Goal: Book appointment/travel/reservation

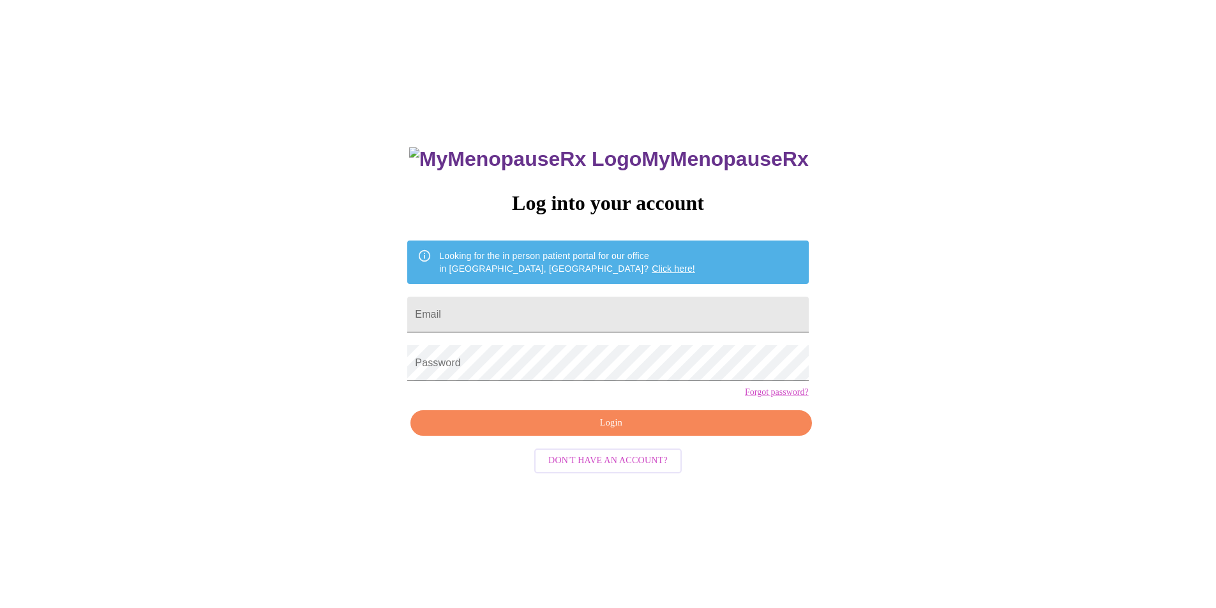
click at [687, 301] on input "Email" at bounding box center [607, 315] width 401 height 36
click at [602, 313] on input "Email" at bounding box center [607, 315] width 401 height 36
type input "khorne198@gmail.com"
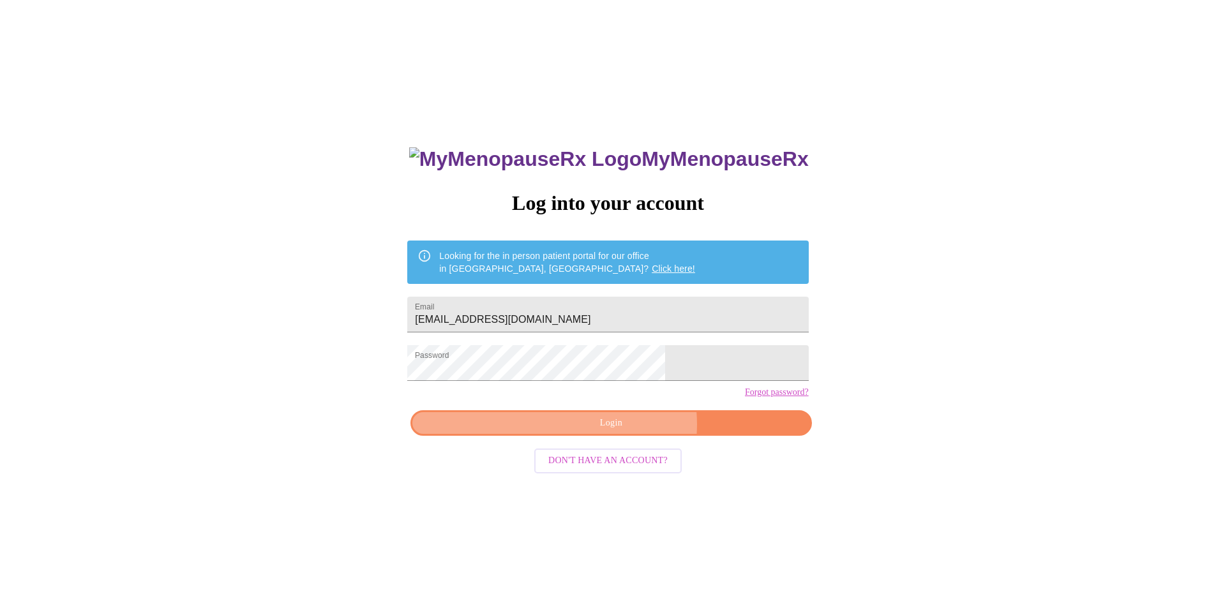
click at [626, 431] on span "Login" at bounding box center [610, 423] width 371 height 16
click at [606, 431] on span "Login" at bounding box center [610, 423] width 371 height 16
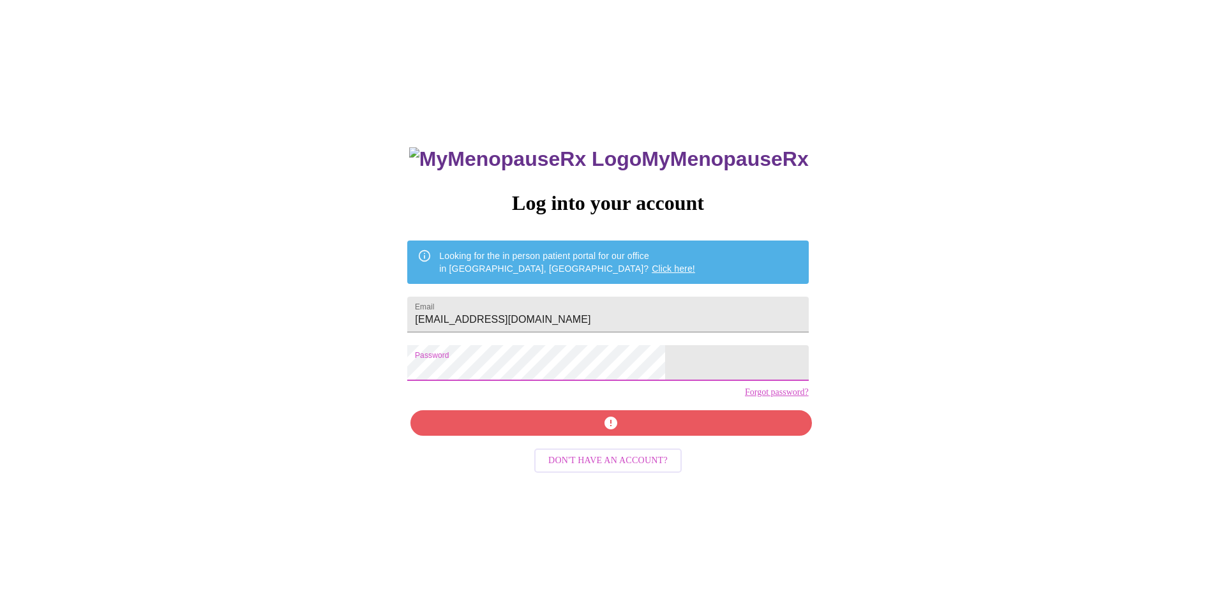
click at [374, 355] on div "MyMenopauseRx Log into your account Looking for the in person patient portal fo…" at bounding box center [607, 370] width 1205 height 730
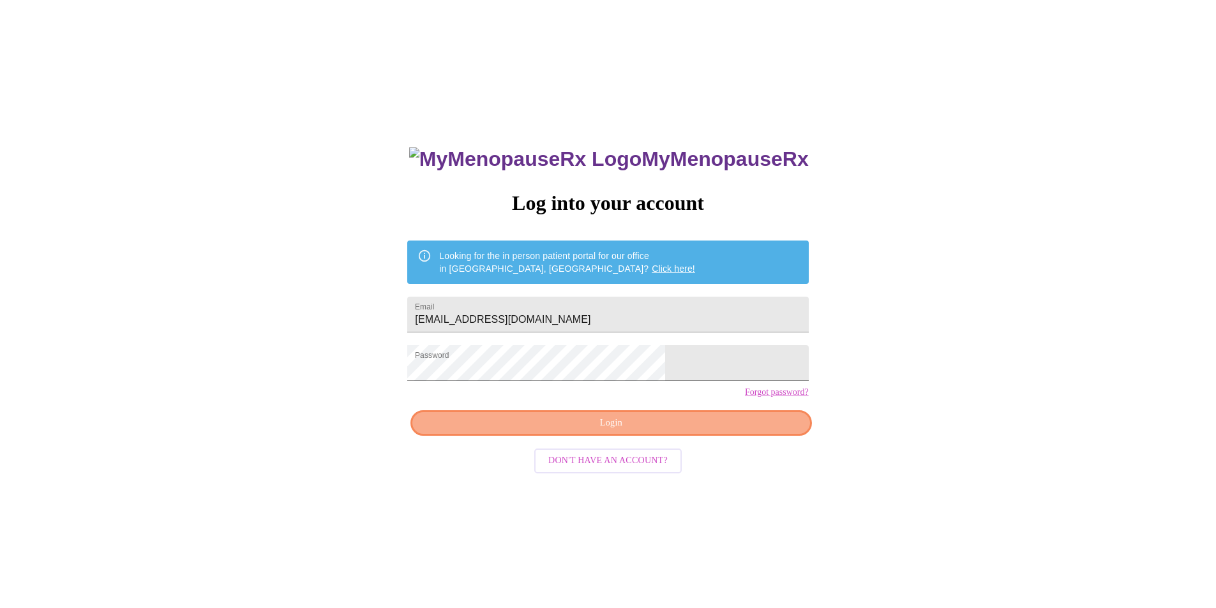
click at [706, 431] on span "Login" at bounding box center [610, 423] width 371 height 16
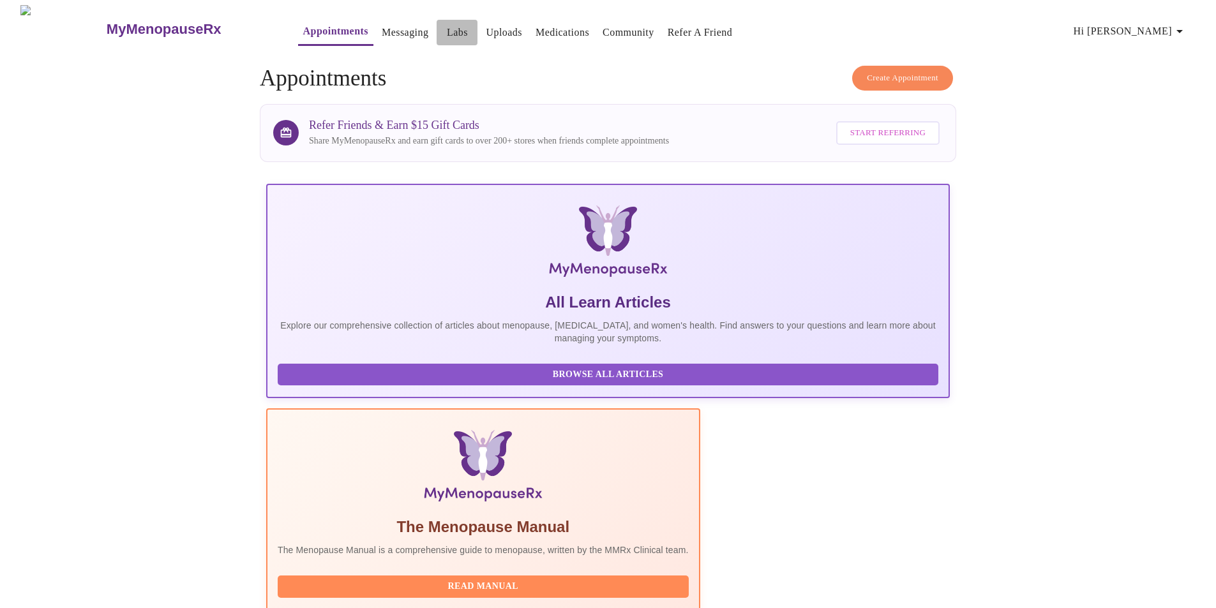
click at [447, 24] on link "Labs" at bounding box center [457, 33] width 21 height 18
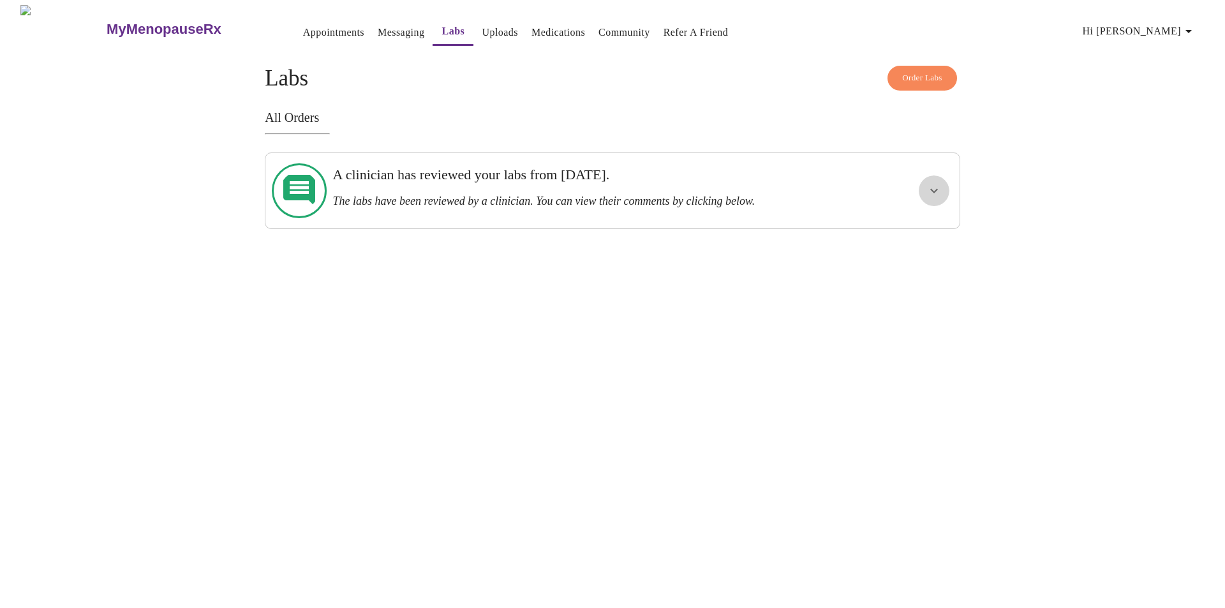
click at [934, 191] on icon "show more" at bounding box center [933, 190] width 15 height 15
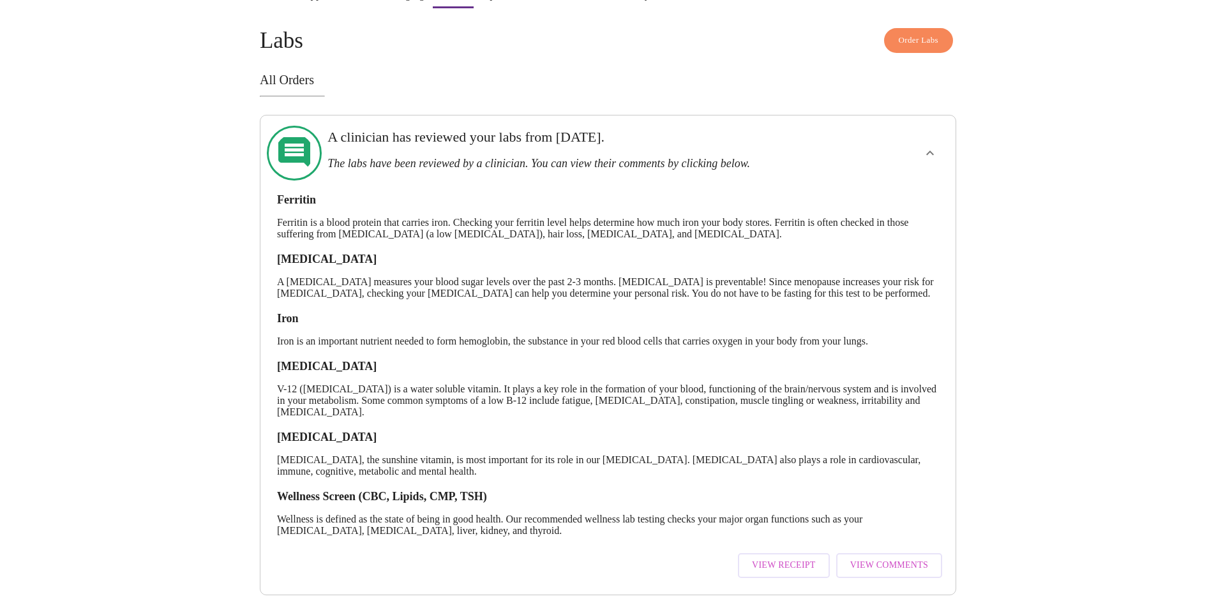
scroll to position [57, 0]
click at [875, 558] on span "View Comments" at bounding box center [889, 566] width 78 height 16
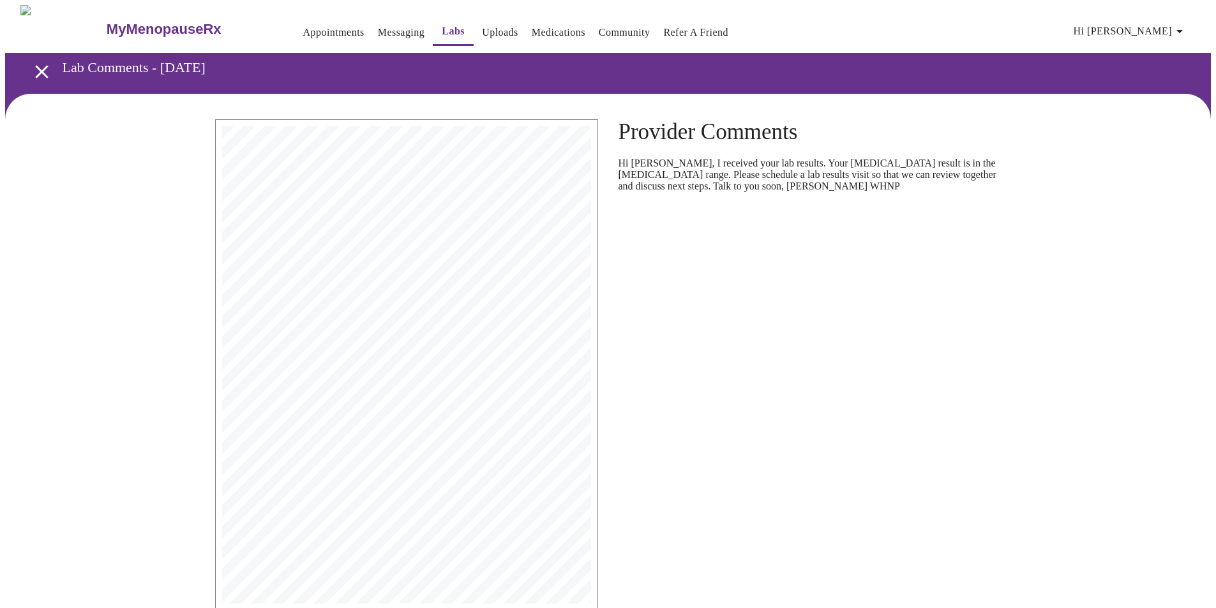
click at [375, 269] on span "<7%" at bounding box center [372, 271] width 9 height 5
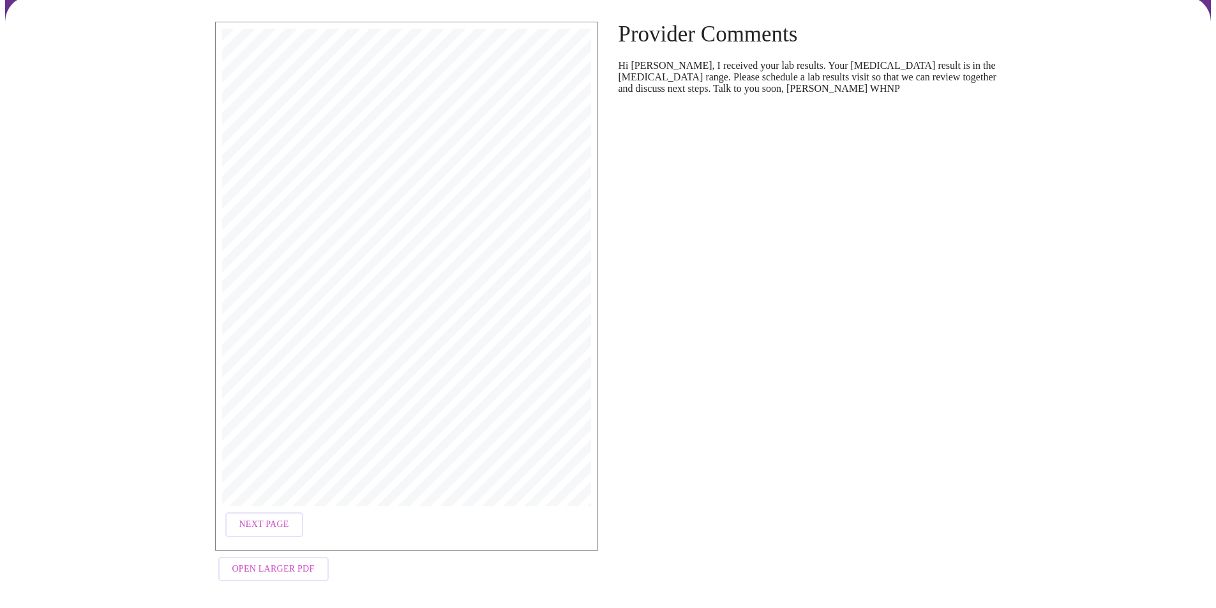
click at [295, 561] on span "Open Larger PDF" at bounding box center [273, 569] width 82 height 16
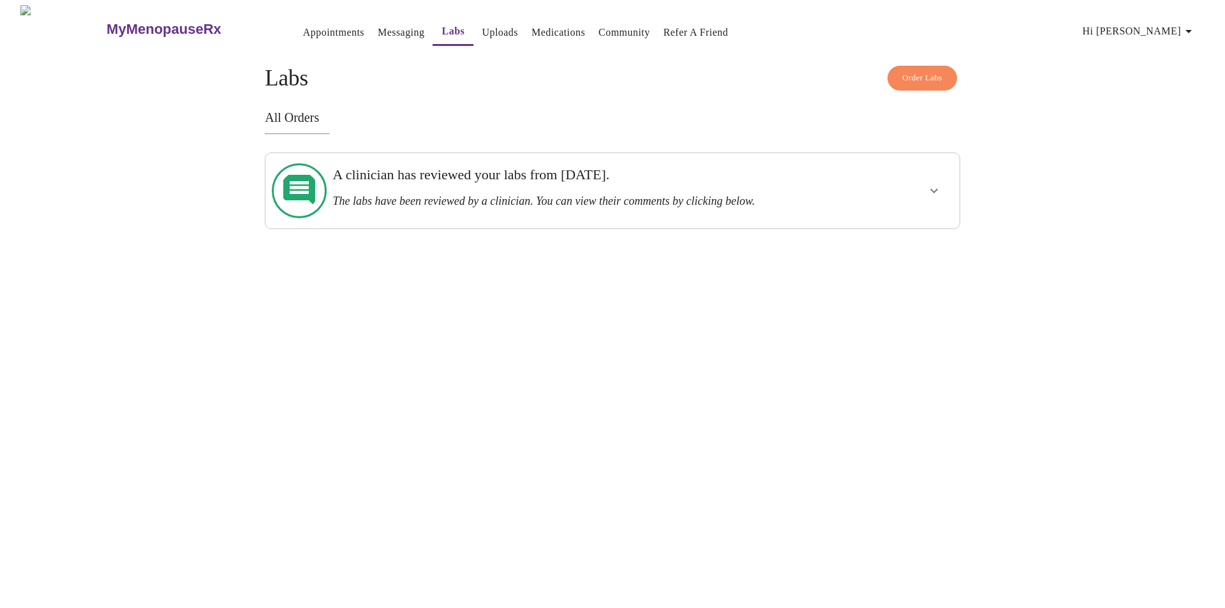
click at [303, 29] on link "Appointments" at bounding box center [333, 33] width 61 height 18
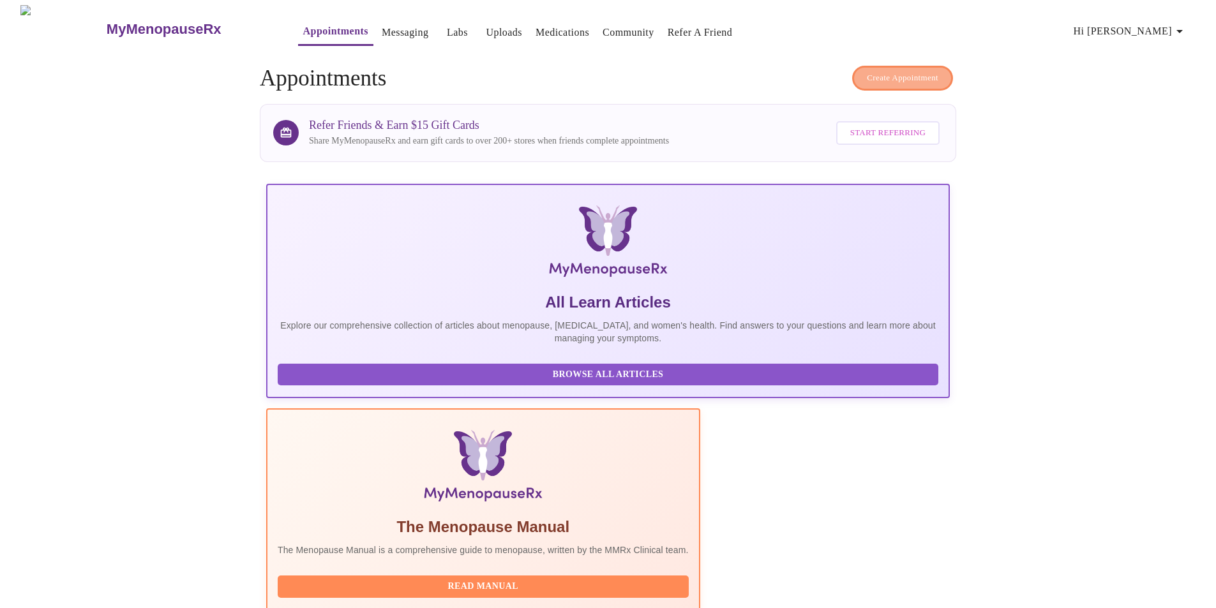
click at [910, 66] on button "Create Appointment" at bounding box center [902, 78] width 101 height 25
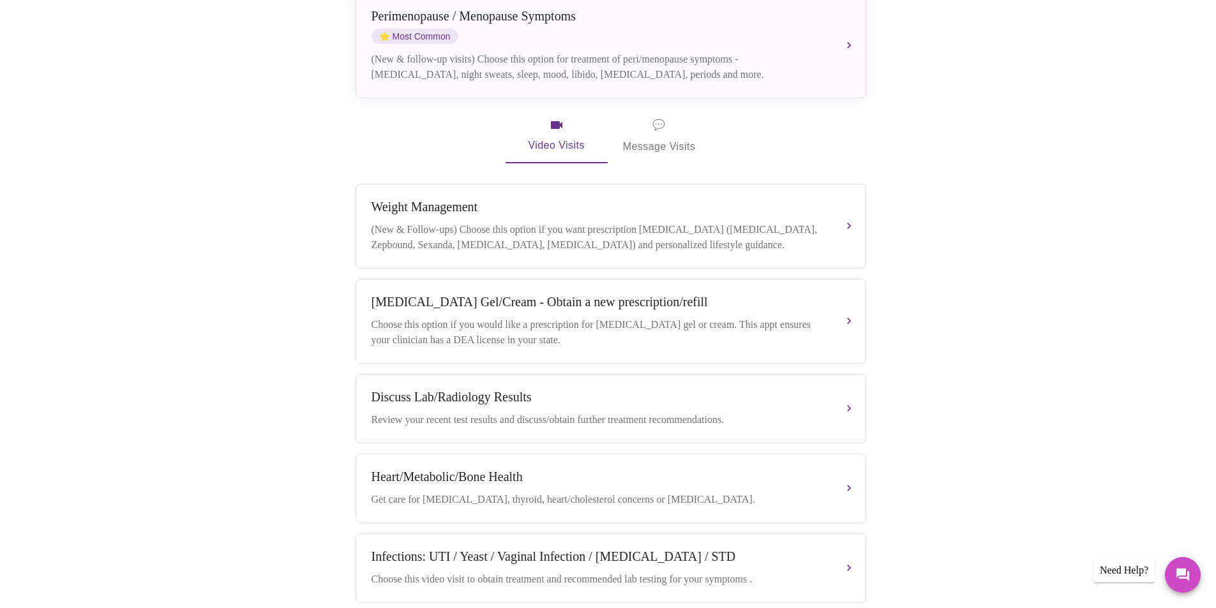
scroll to position [319, 0]
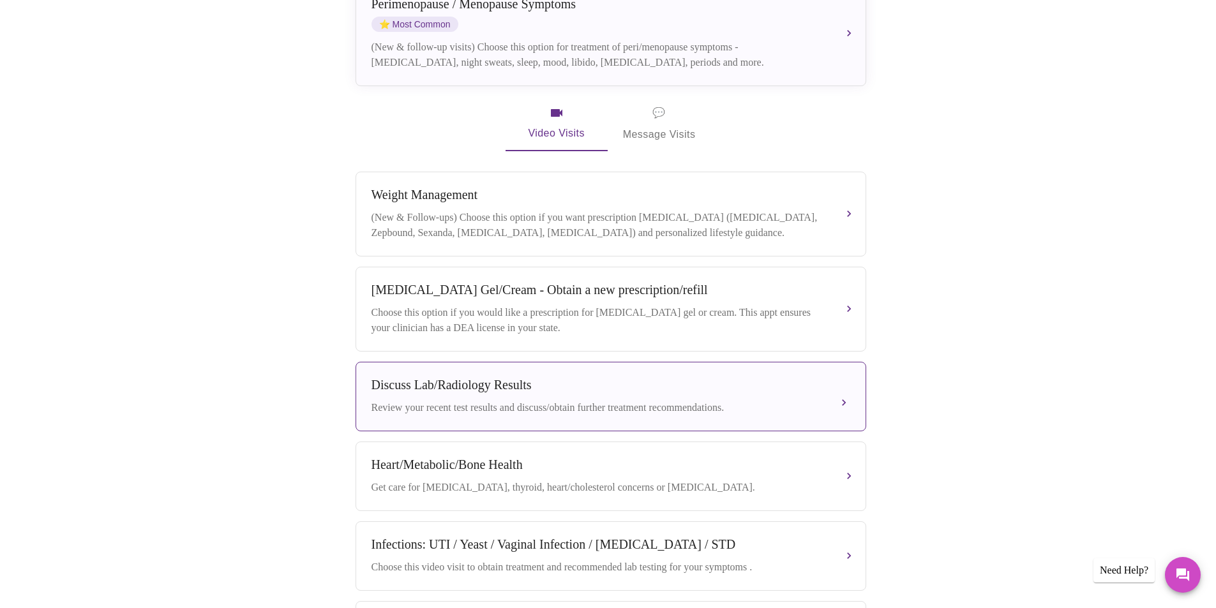
click at [845, 398] on button "Discuss Lab/Radiology Results Review your recent test results and discuss/obtai…" at bounding box center [610, 397] width 510 height 70
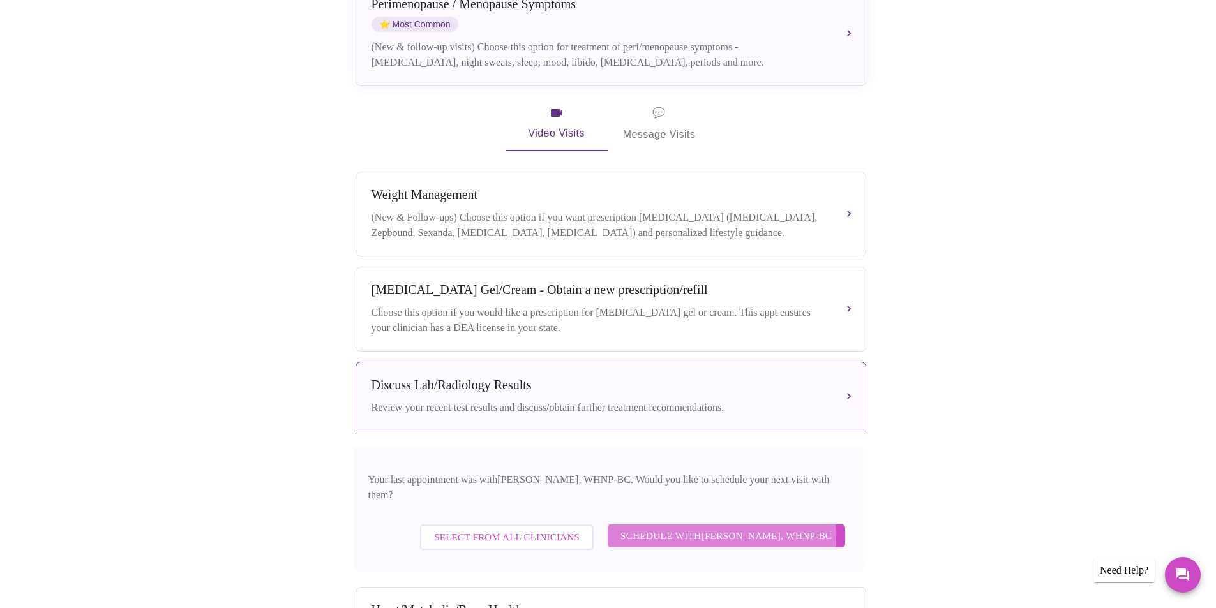
click at [673, 528] on span "Schedule with [PERSON_NAME], WHNP-BC" at bounding box center [726, 536] width 212 height 17
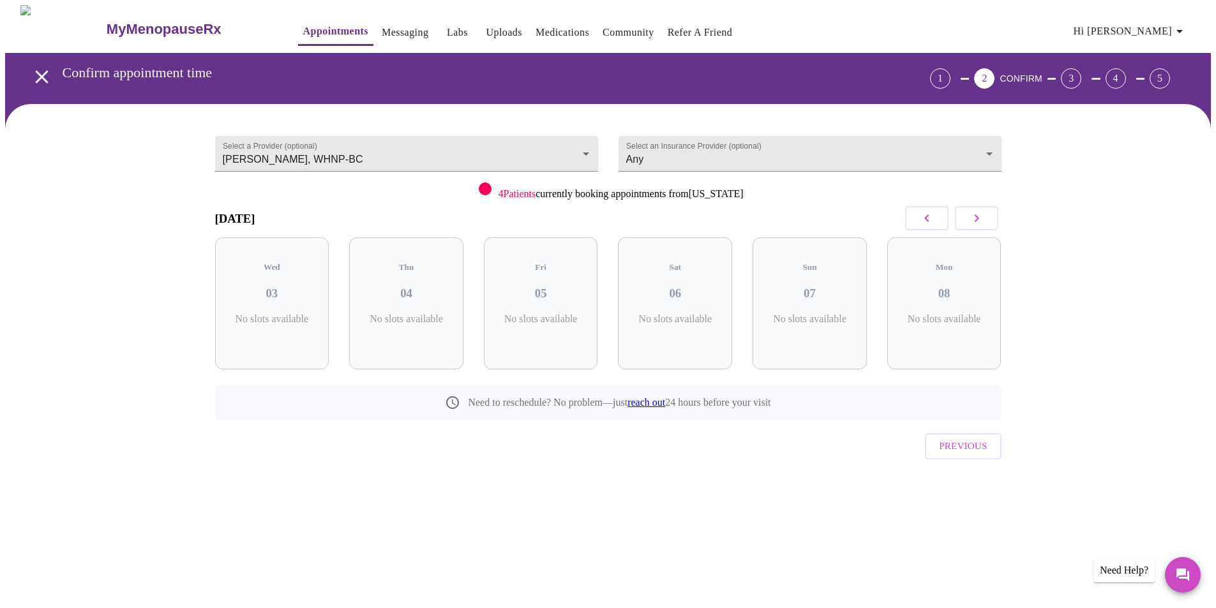
scroll to position [0, 0]
click at [982, 218] on icon "button" at bounding box center [981, 218] width 4 height 8
click at [417, 313] on p "3 Slots Left ( 3 Total)" at bounding box center [415, 325] width 47 height 25
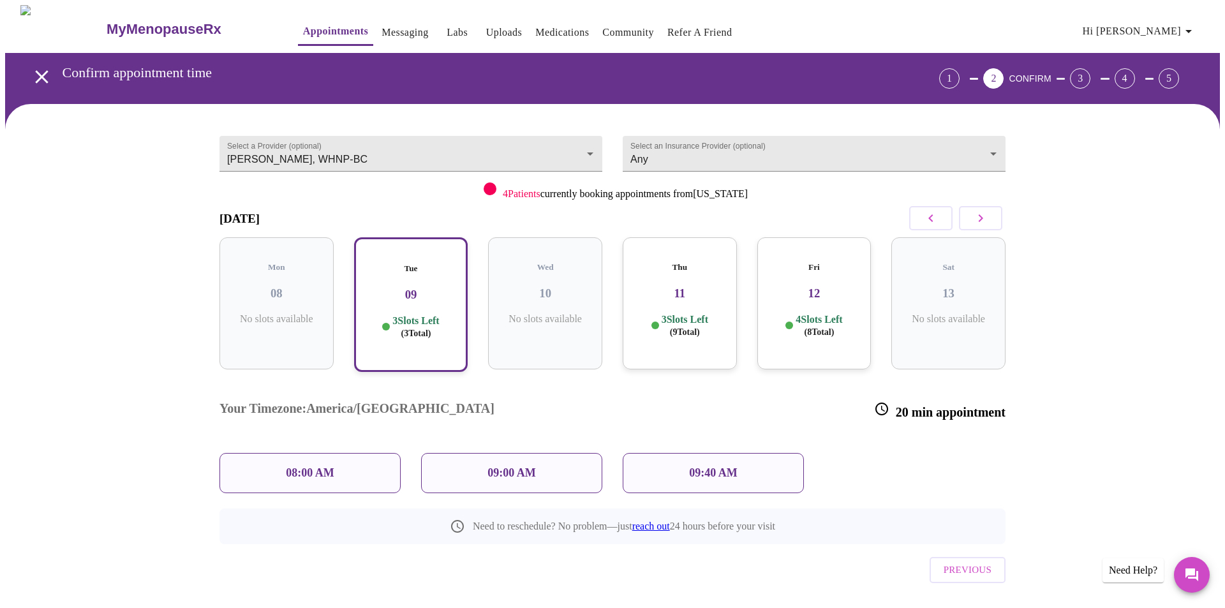
click at [675, 453] on div "09:40 AM" at bounding box center [713, 473] width 181 height 40
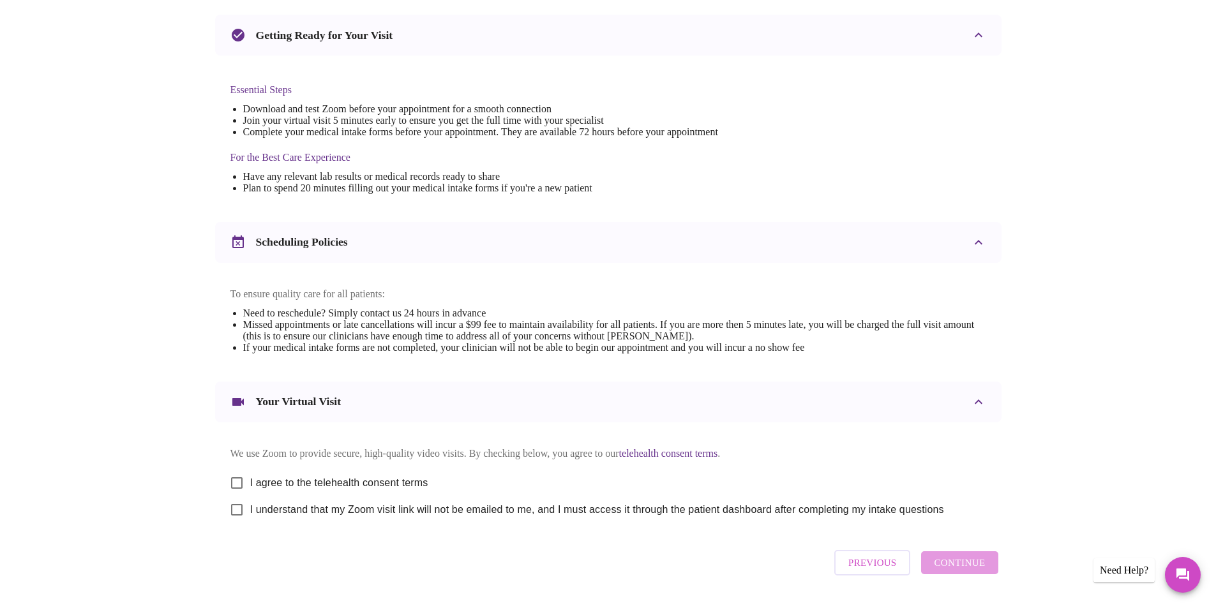
scroll to position [317, 0]
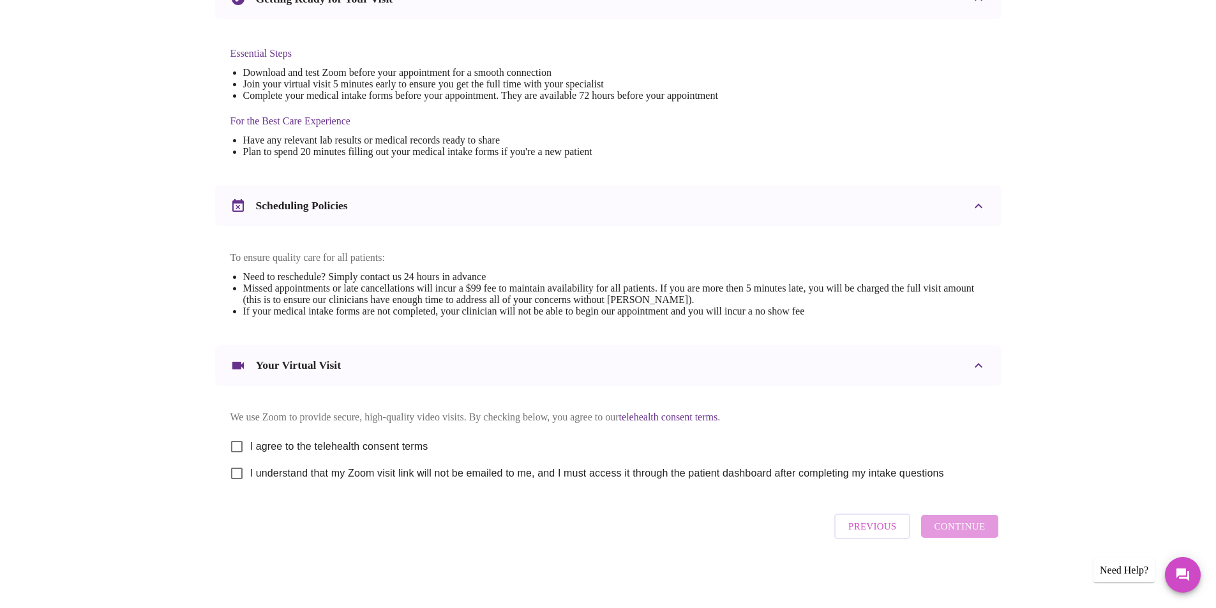
click at [246, 441] on input "I agree to the telehealth consent terms" at bounding box center [236, 446] width 27 height 27
checkbox input "true"
click at [237, 472] on input "I understand that my Zoom visit link will not be emailed to me, and I must acce…" at bounding box center [236, 473] width 27 height 27
checkbox input "true"
click at [958, 535] on span "Continue" at bounding box center [958, 526] width 51 height 17
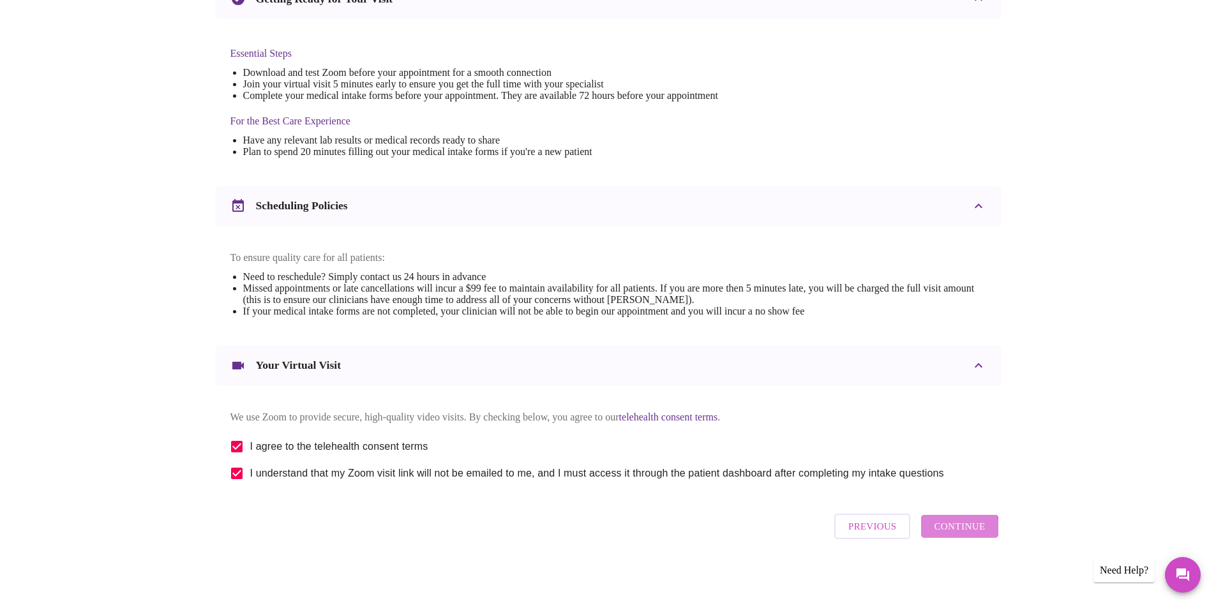
scroll to position [0, 0]
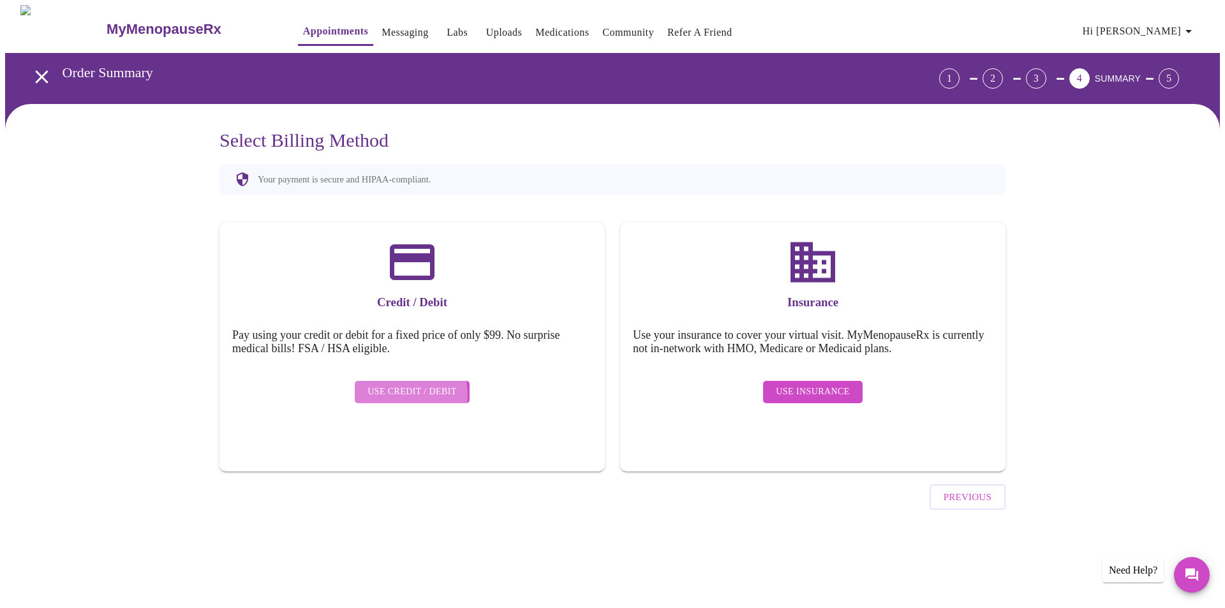
click at [375, 387] on span "Use Credit / Debit" at bounding box center [412, 392] width 89 height 16
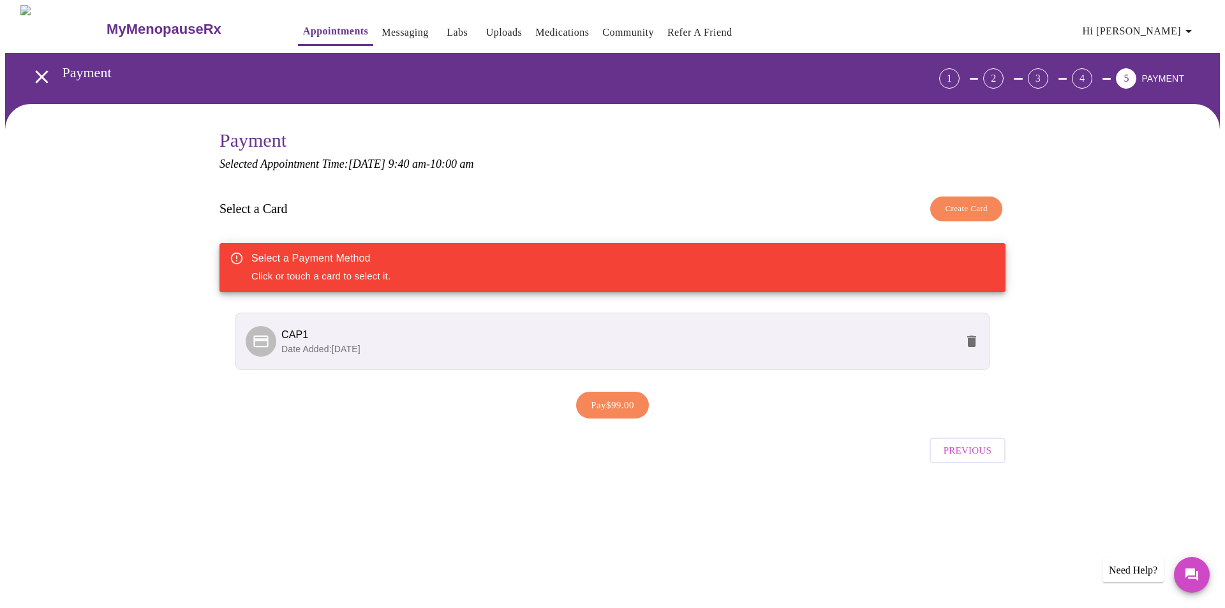
click at [298, 348] on span "Date Added: [DATE]" at bounding box center [320, 349] width 79 height 10
click at [268, 345] on icon at bounding box center [260, 341] width 15 height 12
click at [614, 405] on span "Pay $99.00" at bounding box center [612, 405] width 43 height 17
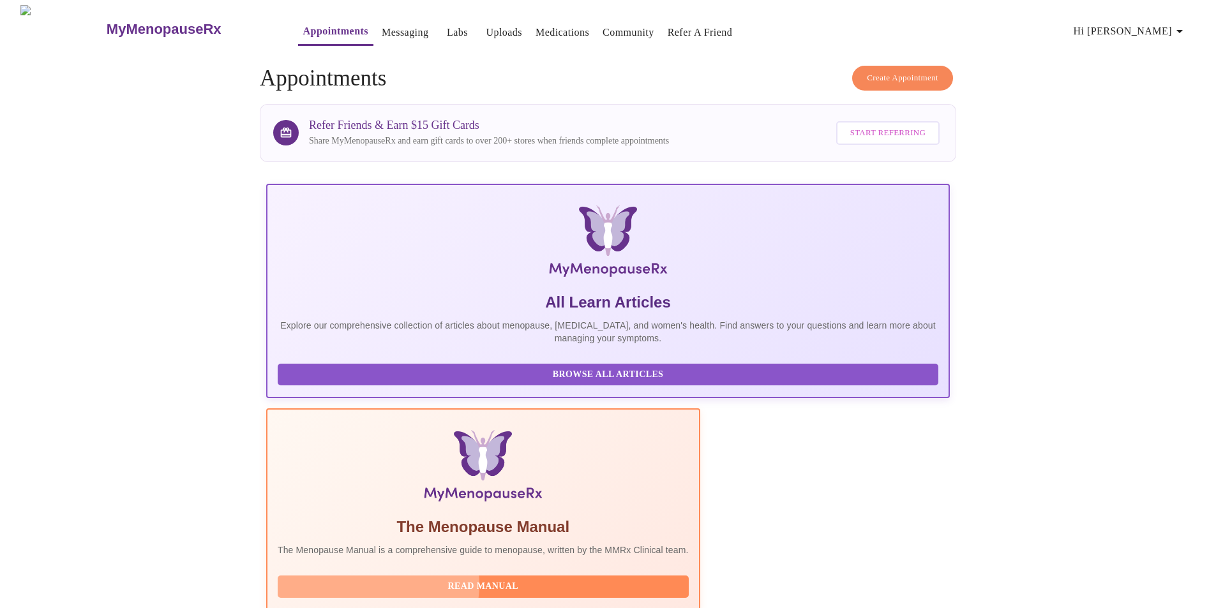
click at [570, 579] on span "Read Manual" at bounding box center [482, 587] width 385 height 16
click at [902, 71] on span "Create Appointment" at bounding box center [901, 78] width 71 height 15
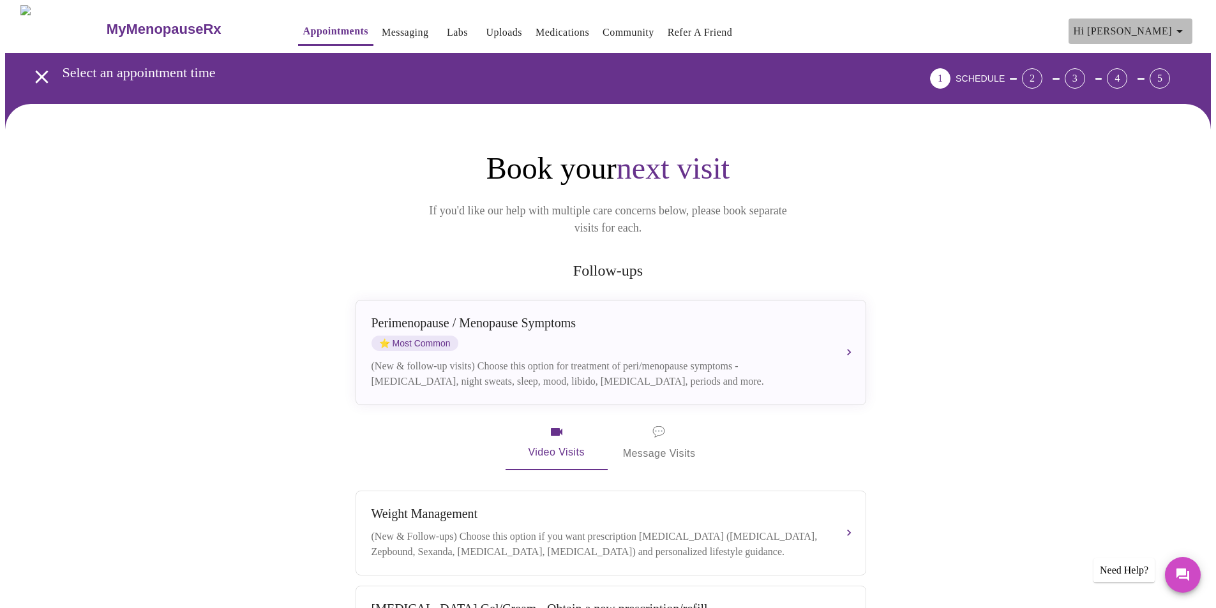
click at [1181, 26] on icon "button" at bounding box center [1178, 31] width 15 height 15
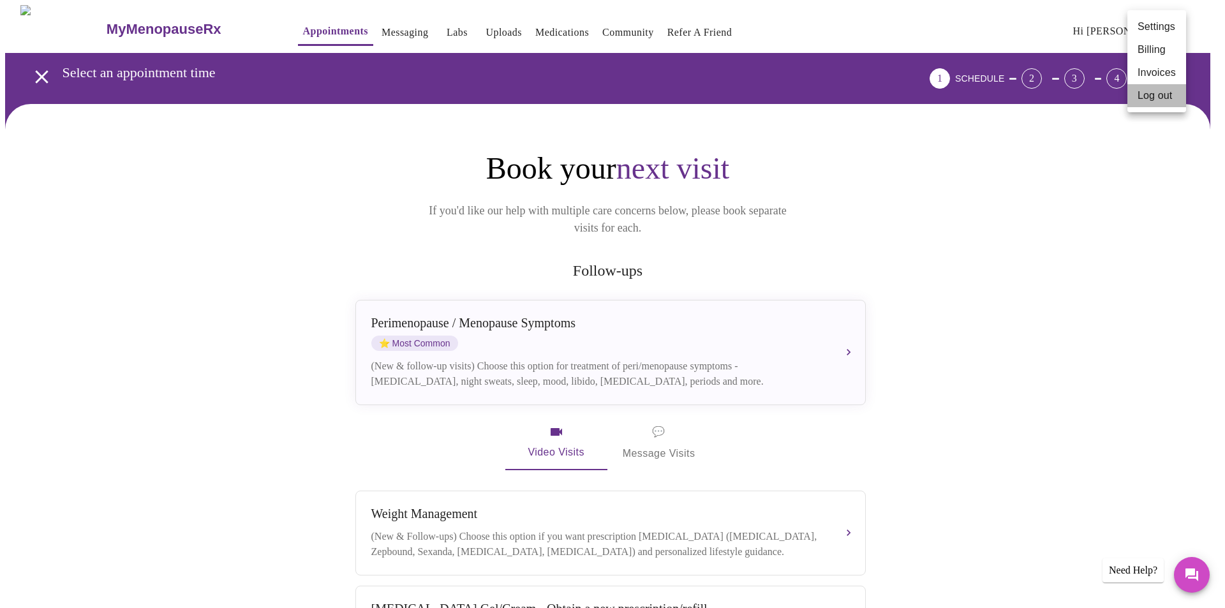
click at [1152, 97] on li "Log out" at bounding box center [1156, 95] width 59 height 23
